Goal: Use online tool/utility: Utilize a website feature to perform a specific function

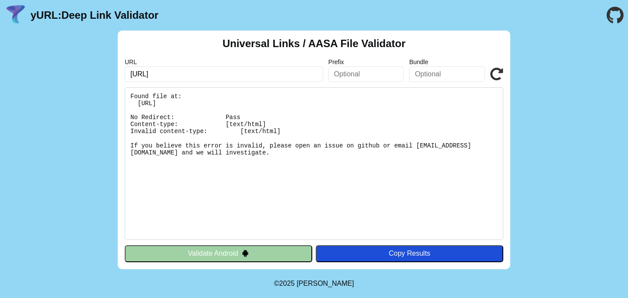
click at [495, 76] on icon at bounding box center [496, 74] width 13 height 13
click at [498, 74] on icon at bounding box center [496, 74] width 13 height 13
